Goal: Feedback & Contribution: Contribute content

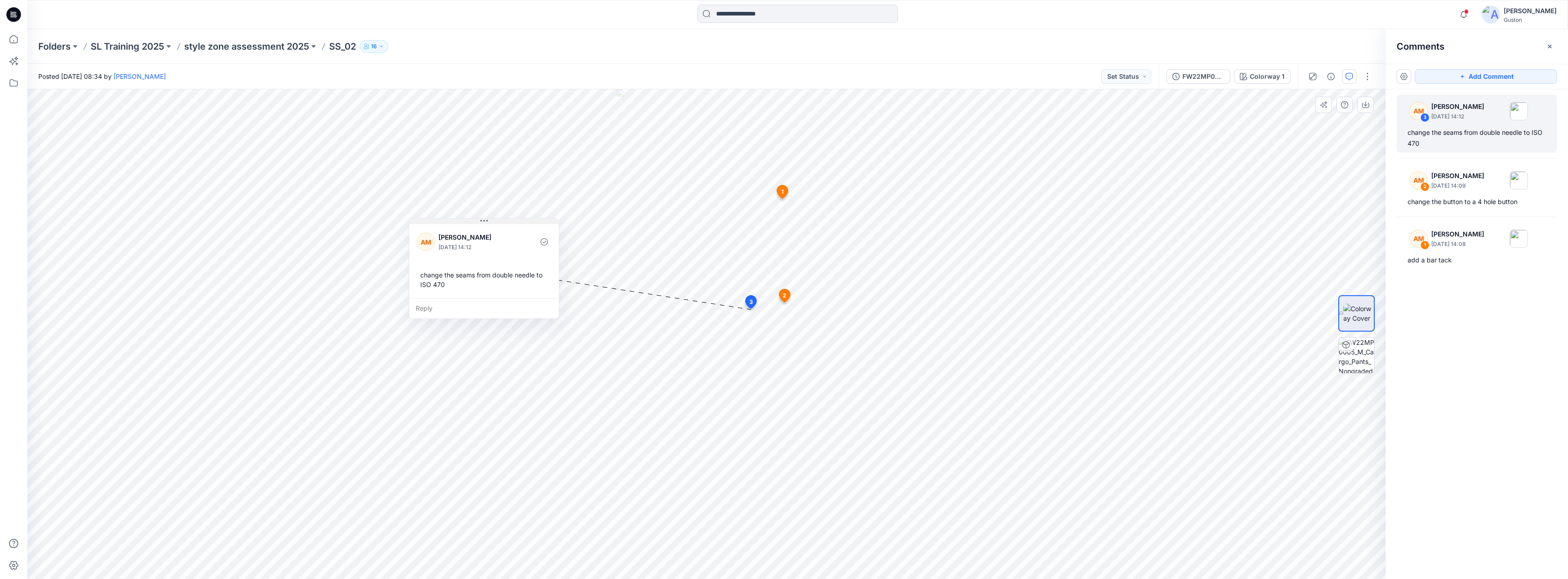
drag, startPoint x: 586, startPoint y: 327, endPoint x: 488, endPoint y: 221, distance: 144.4
click at [488, 221] on button at bounding box center [484, 221] width 149 height 6
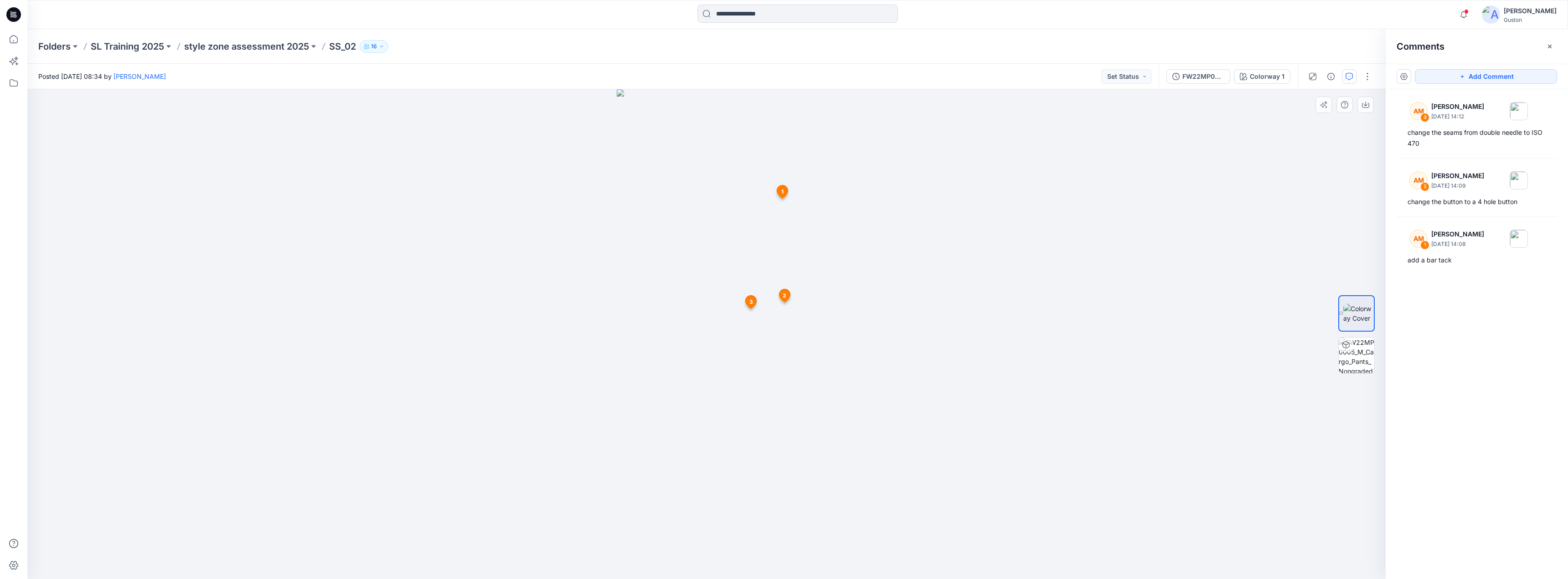
drag, startPoint x: 786, startPoint y: 291, endPoint x: 789, endPoint y: 296, distance: 5.8
click at [786, 292] on span "2" at bounding box center [784, 296] width 4 height 8
drag, startPoint x: 846, startPoint y: 311, endPoint x: 979, endPoint y: 294, distance: 134.1
click at [979, 297] on icon at bounding box center [978, 299] width 8 height 8
click at [784, 191] on icon at bounding box center [782, 192] width 11 height 13
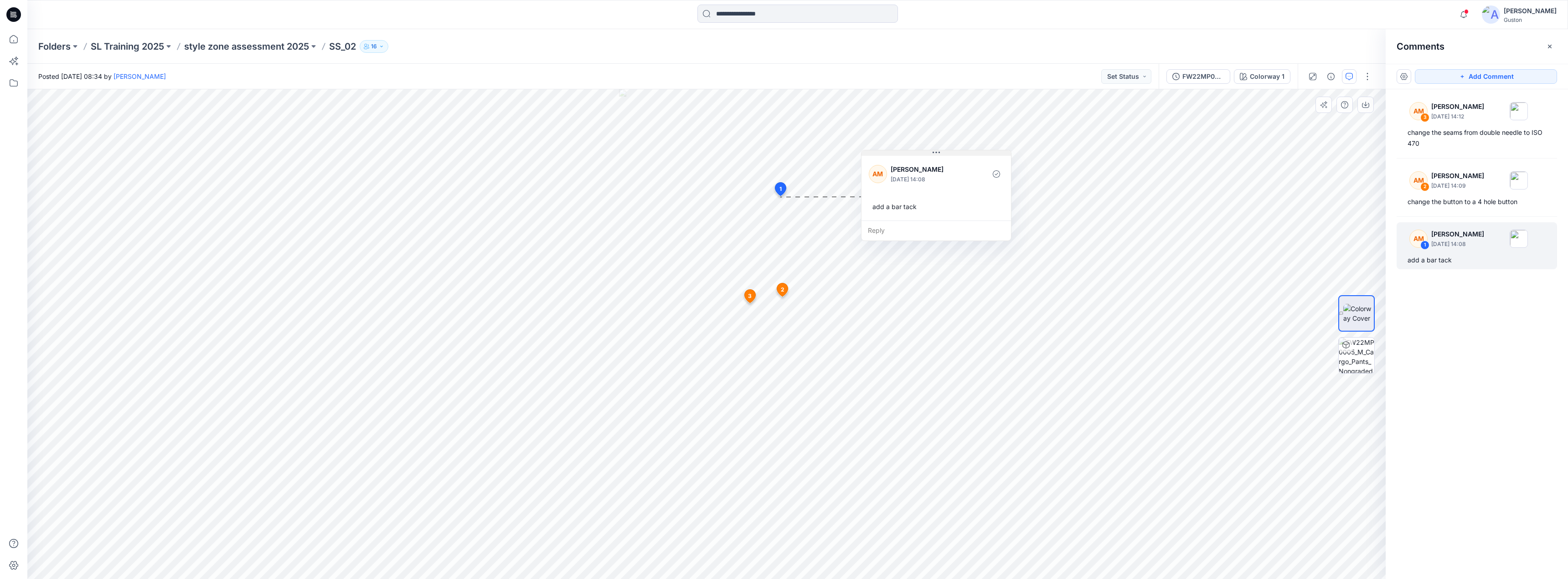
drag, startPoint x: 847, startPoint y: 204, endPoint x: 942, endPoint y: 154, distance: 107.4
click at [942, 154] on button at bounding box center [936, 153] width 149 height 6
click at [780, 292] on div "2 AM [PERSON_NAME] [DATE] 14:09 change the button to a 4 hole button Reply" at bounding box center [782, 291] width 15 height 17
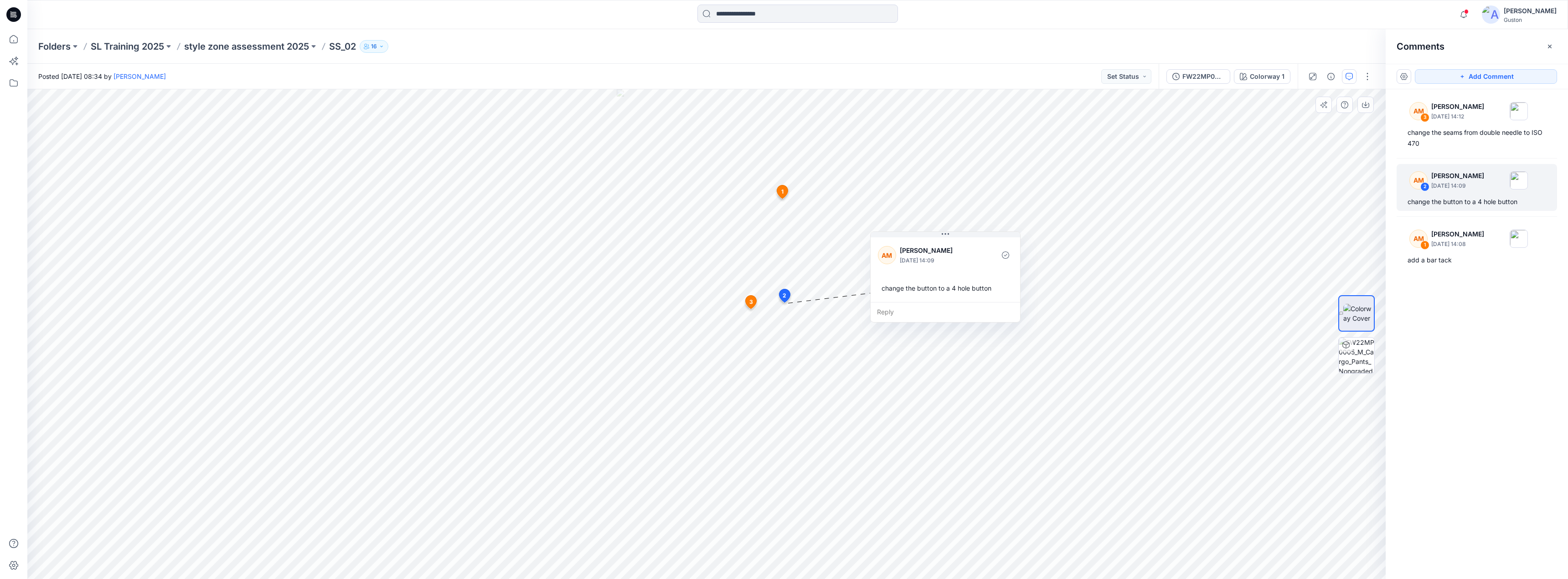
drag, startPoint x: 848, startPoint y: 310, endPoint x: 925, endPoint y: 235, distance: 107.5
click at [949, 233] on icon at bounding box center [948, 234] width 1 height 1
click at [753, 304] on icon at bounding box center [751, 302] width 11 height 13
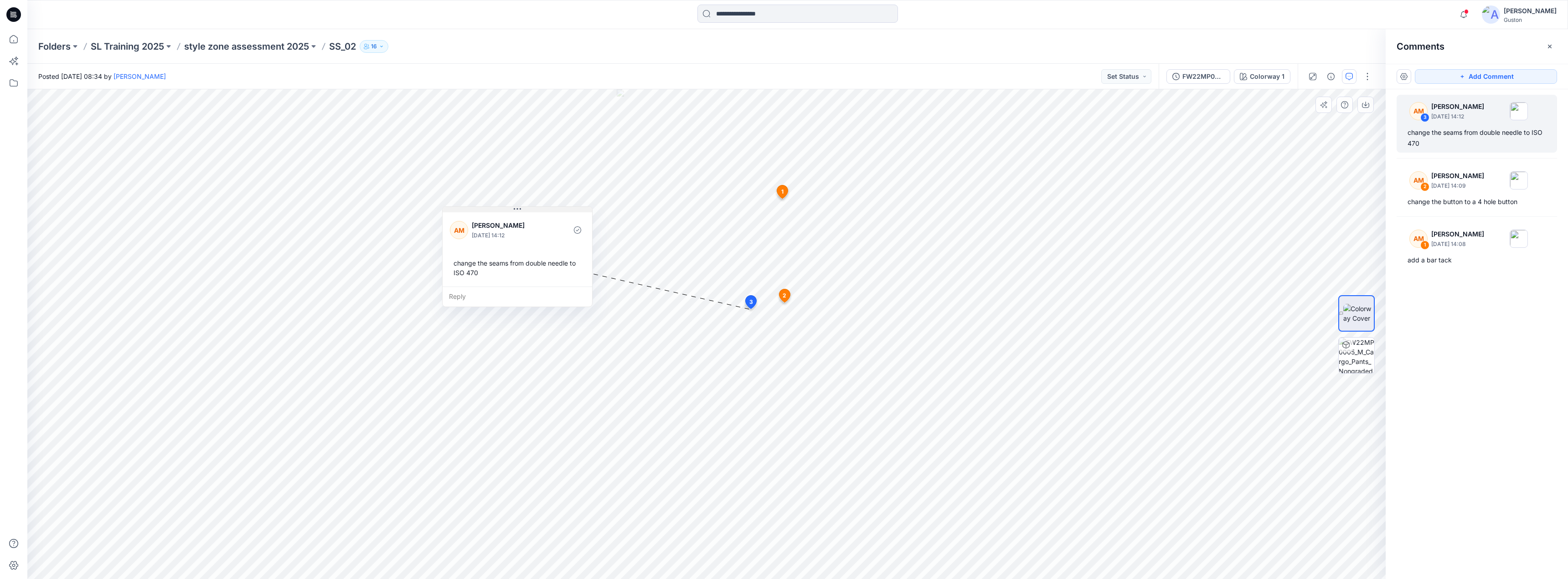
drag, startPoint x: 546, startPoint y: 301, endPoint x: 543, endPoint y: 190, distance: 111.0
click at [513, 206] on icon at bounding box center [517, 209] width 8 height 8
click at [783, 192] on span "1" at bounding box center [782, 192] width 3 height 8
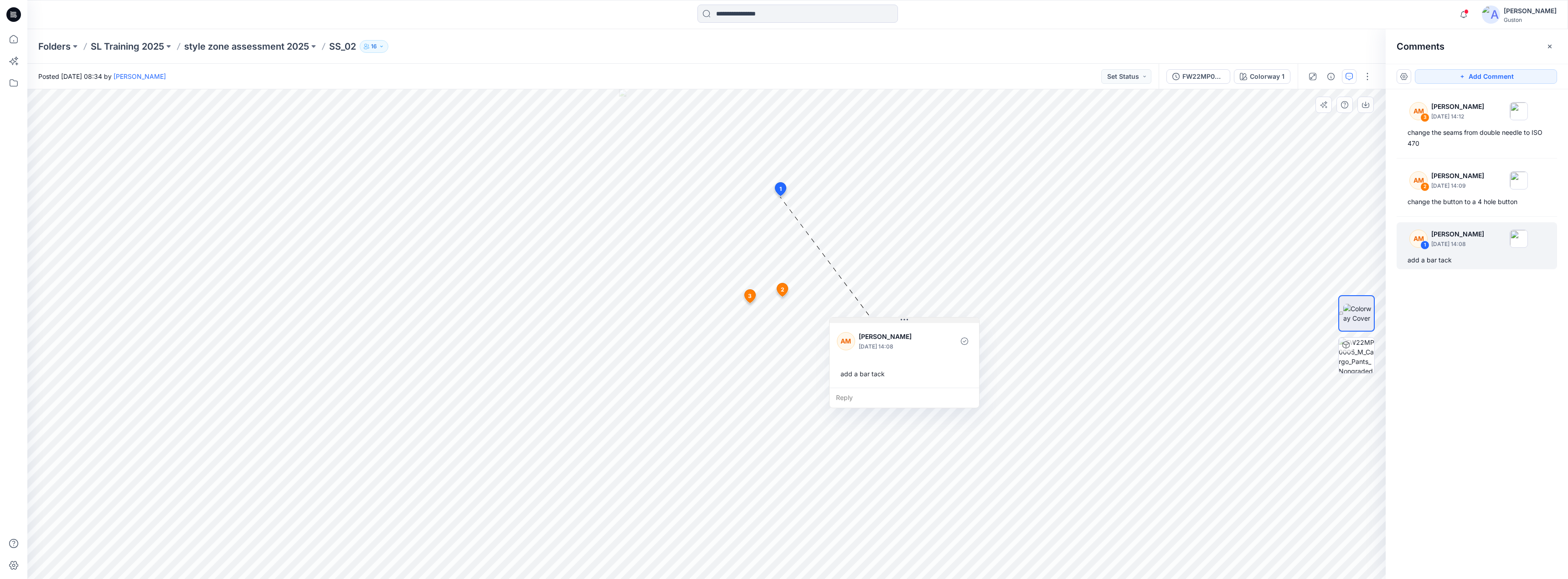
drag, startPoint x: 839, startPoint y: 204, endPoint x: 903, endPoint y: 321, distance: 133.4
click at [903, 321] on icon at bounding box center [905, 320] width 8 height 8
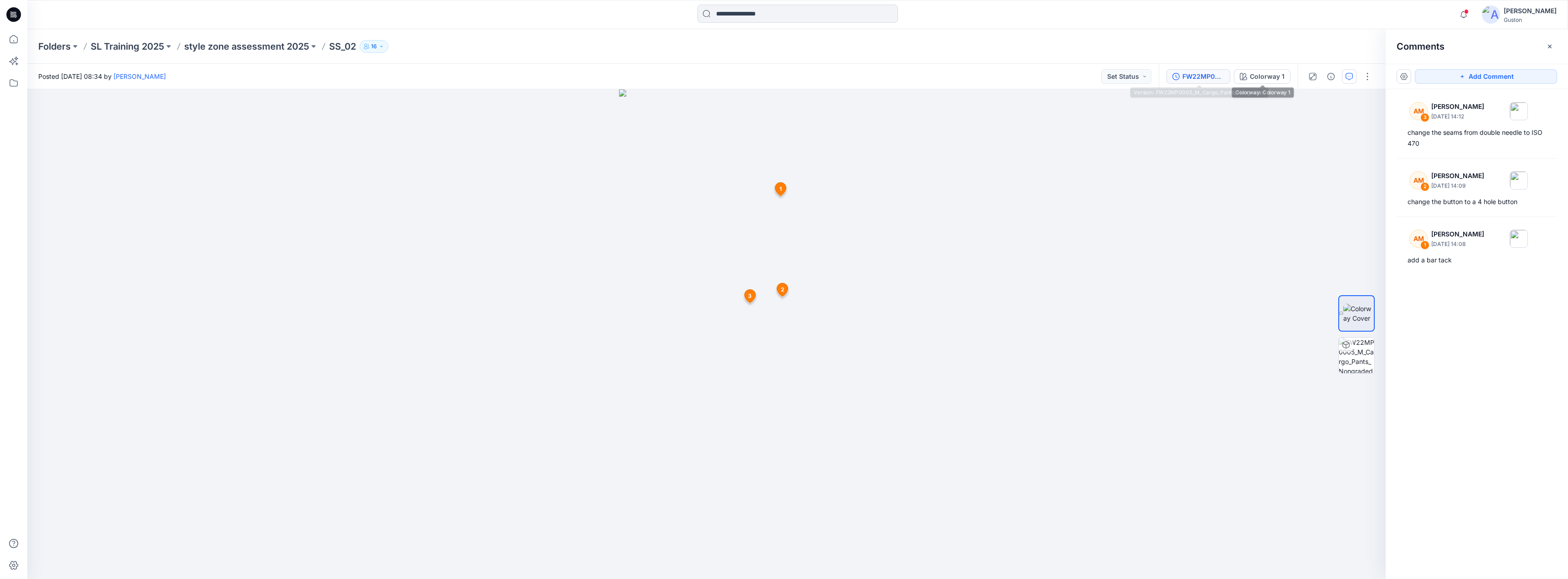
click at [1204, 78] on div "FW22MP0005_M_Cargo_Pants_Nongraded" at bounding box center [1203, 77] width 42 height 10
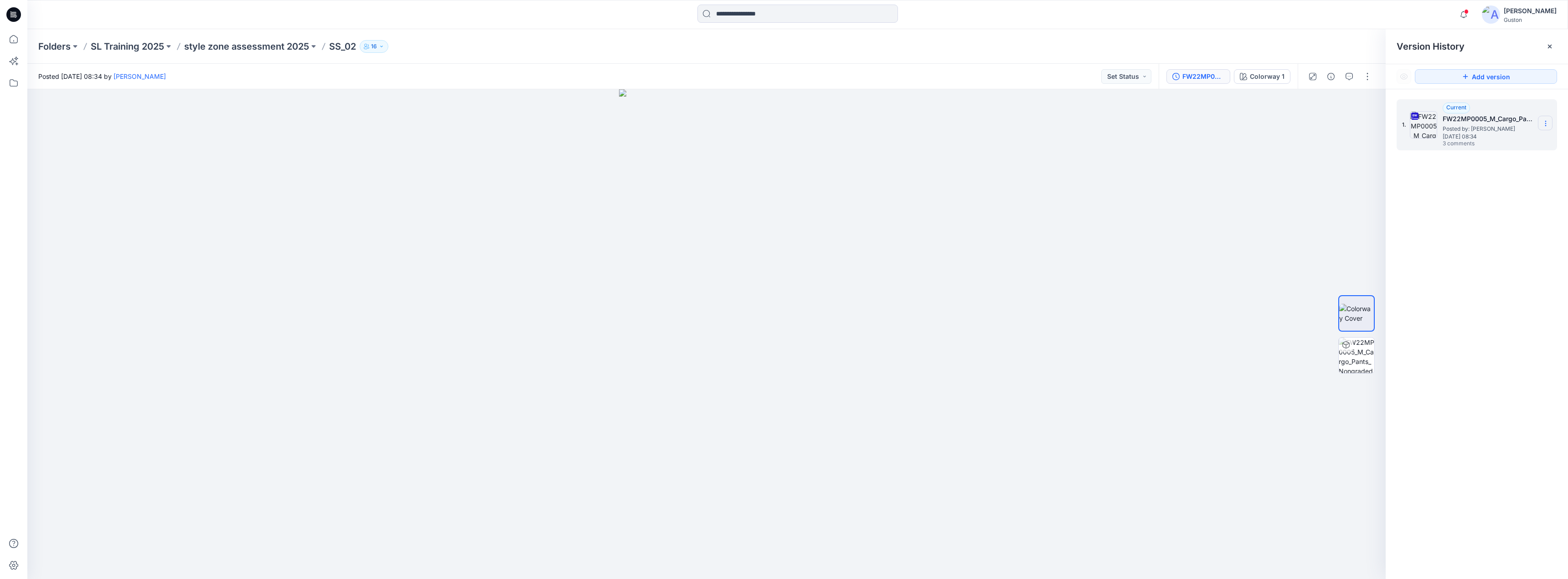
click at [1546, 125] on icon at bounding box center [1546, 123] width 8 height 8
click at [1471, 139] on span "Download Source BW File" at bounding box center [1499, 141] width 77 height 11
click at [1128, 81] on button "Set Status" at bounding box center [1126, 76] width 50 height 15
drag, startPoint x: 704, startPoint y: 259, endPoint x: 715, endPoint y: 259, distance: 11.0
click at [703, 259] on img at bounding box center [706, 334] width 175 height 490
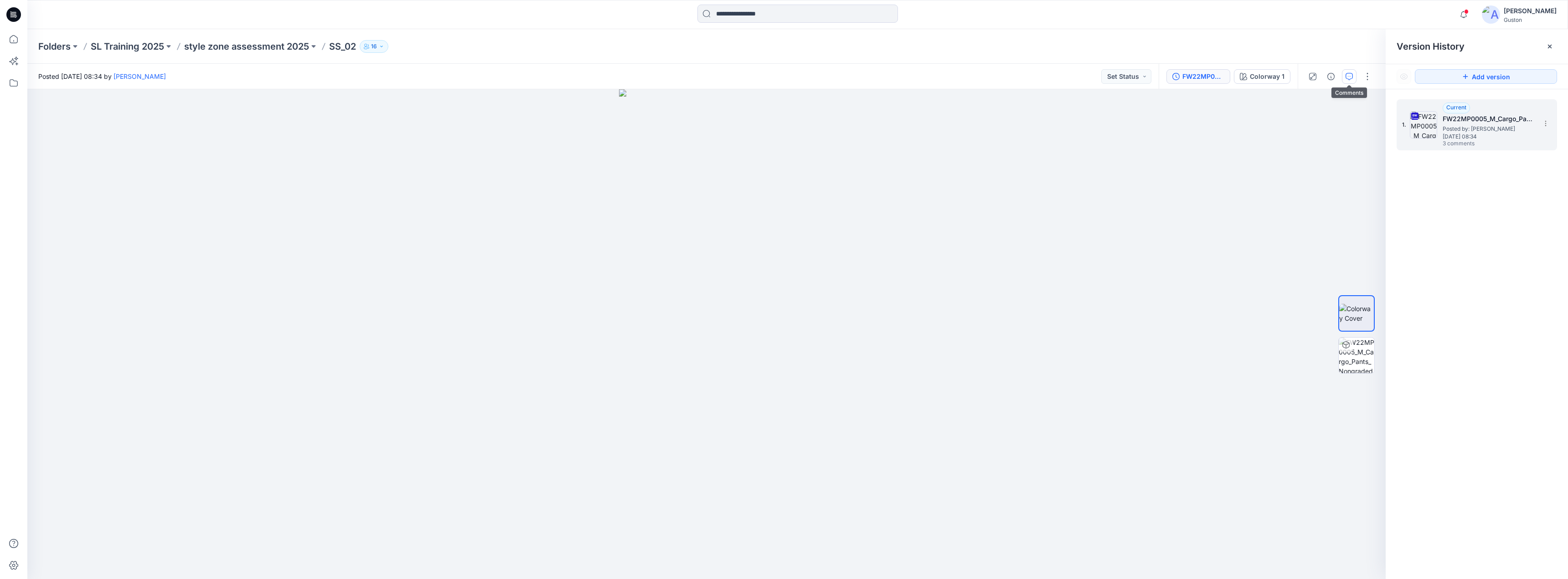
click at [1352, 75] on icon "button" at bounding box center [1349, 77] width 8 height 8
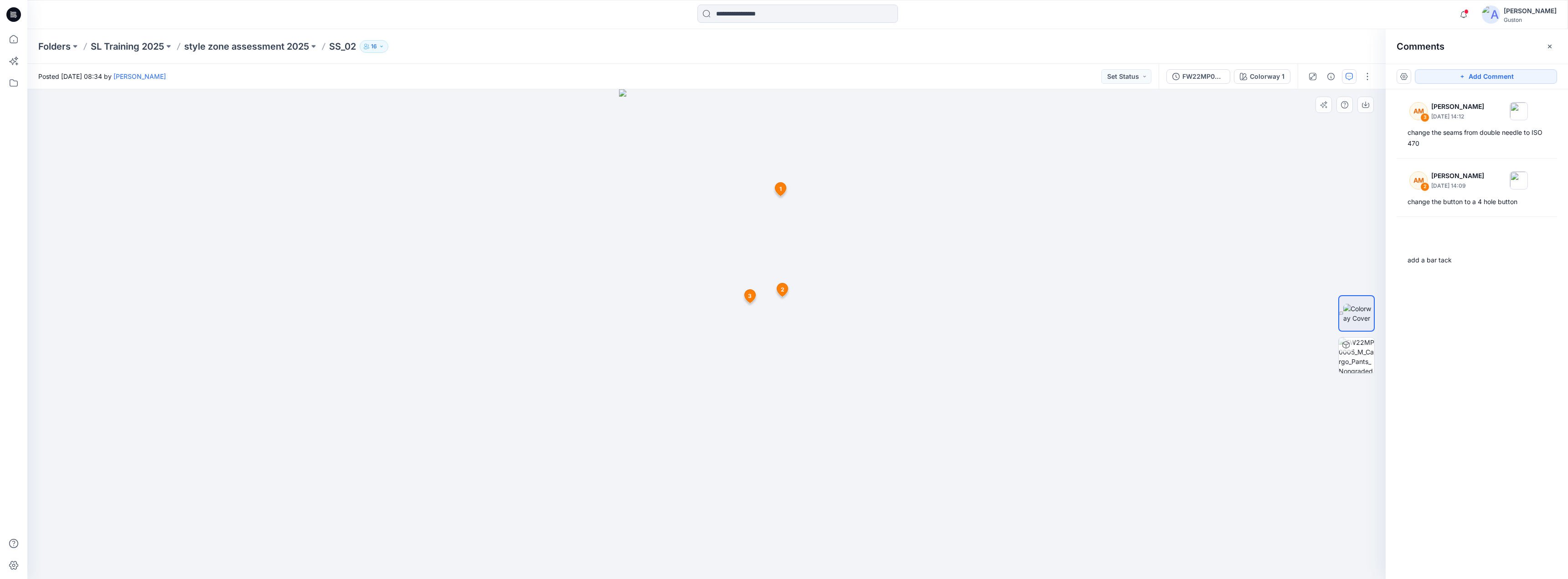
drag, startPoint x: 558, startPoint y: 296, endPoint x: 643, endPoint y: 339, distance: 95.3
click at [461, 365] on div at bounding box center [706, 334] width 1358 height 490
click at [744, 294] on icon at bounding box center [750, 296] width 11 height 13
click at [686, 204] on img at bounding box center [706, 334] width 180 height 490
click at [781, 195] on span "1" at bounding box center [782, 192] width 3 height 8
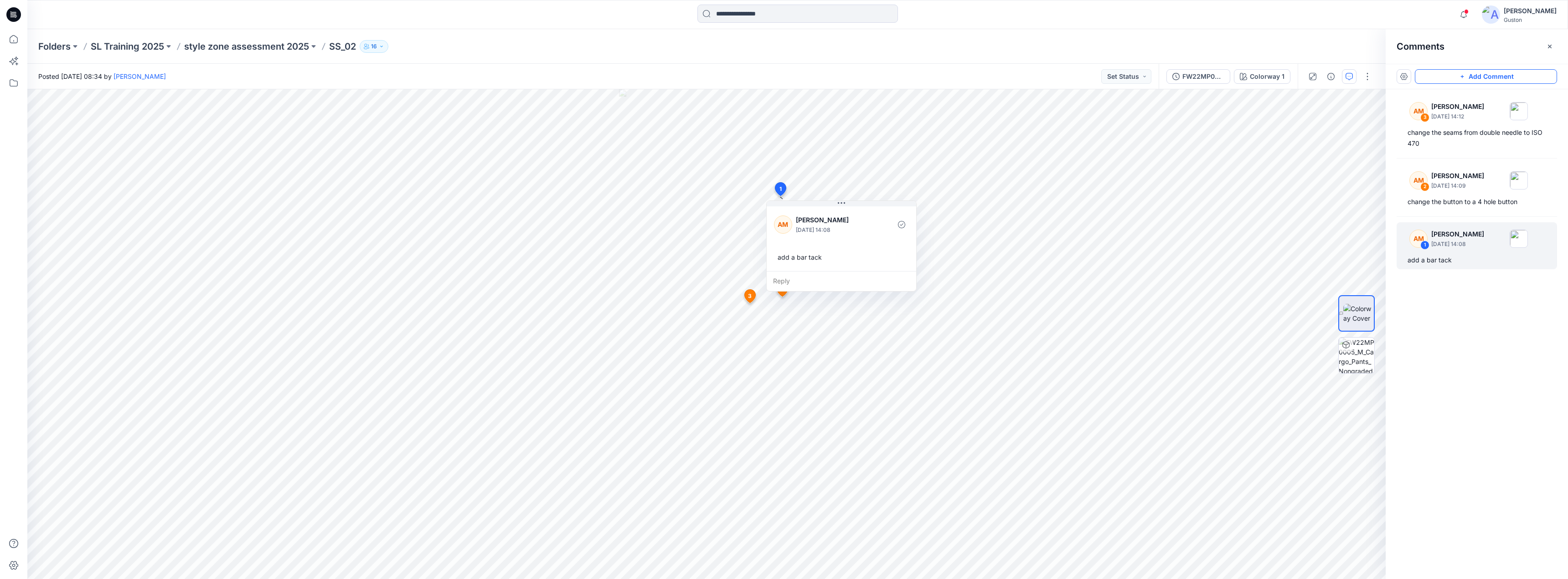
click at [1505, 77] on button "Add Comment" at bounding box center [1486, 76] width 142 height 15
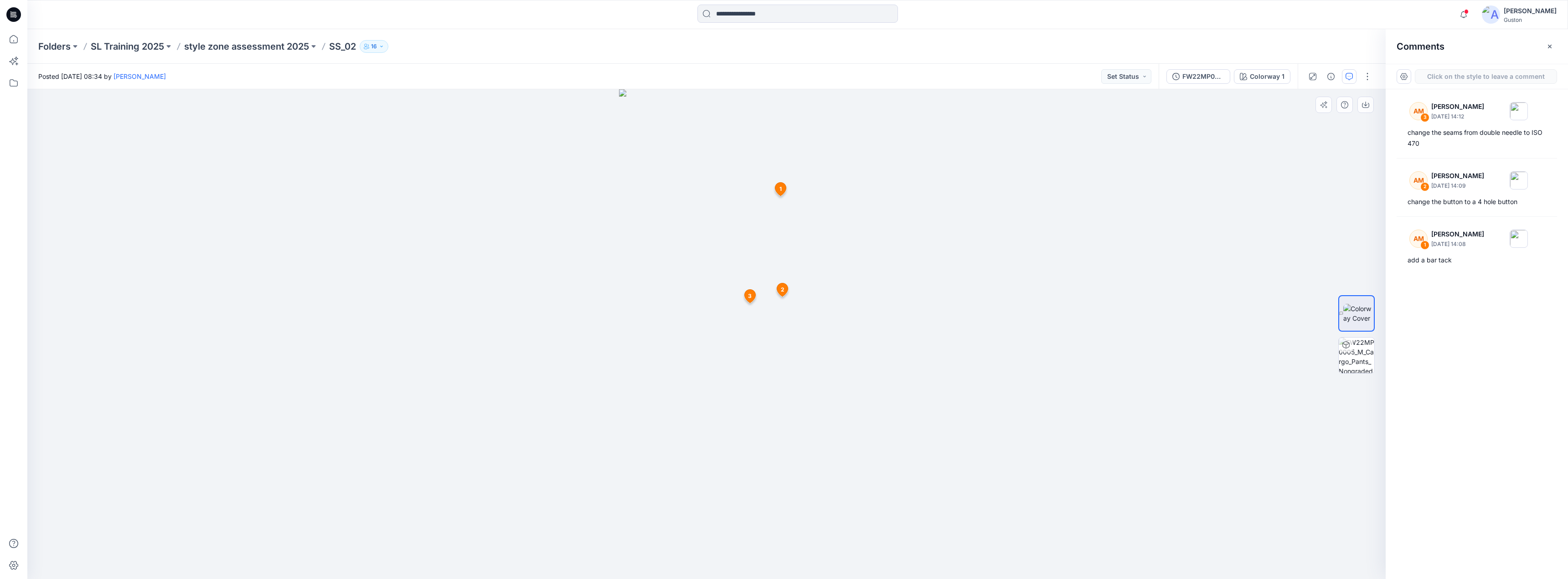
click at [688, 204] on div "4 1 AM [PERSON_NAME] [DATE] 14:08 add a bar tack Reply 2 AM [PERSON_NAME] [DATE…" at bounding box center [706, 334] width 1358 height 490
drag, startPoint x: 737, startPoint y: 213, endPoint x: 1008, endPoint y: 276, distance: 278.2
click at [951, 236] on button at bounding box center [953, 239] width 149 height 6
click at [981, 279] on button "Cancel" at bounding box center [981, 277] width 37 height 15
click at [1286, 225] on div at bounding box center [706, 334] width 1358 height 490
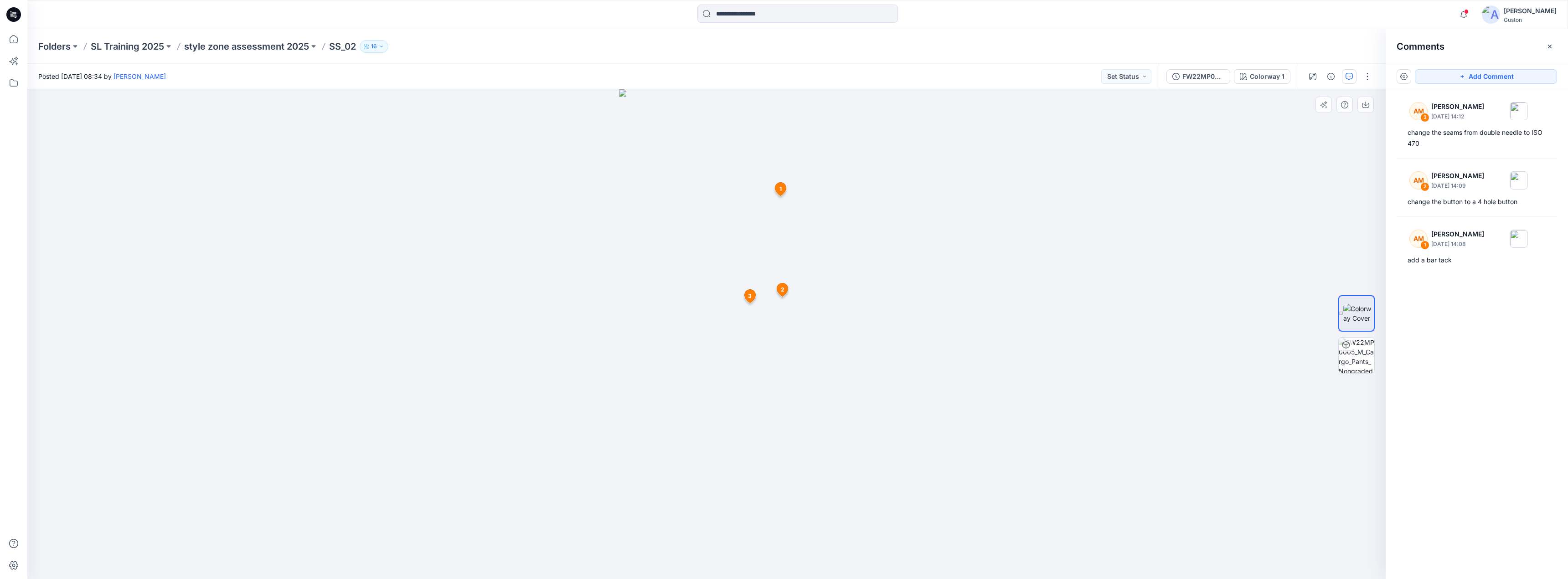
drag, startPoint x: 875, startPoint y: 256, endPoint x: 999, endPoint y: 339, distance: 149.2
click at [1076, 341] on div at bounding box center [706, 334] width 1358 height 490
drag, startPoint x: 486, startPoint y: 320, endPoint x: 474, endPoint y: 318, distance: 12.2
click at [475, 320] on div at bounding box center [706, 334] width 1358 height 490
click at [480, 320] on div at bounding box center [706, 334] width 1358 height 490
